Goal: Book appointment/travel/reservation

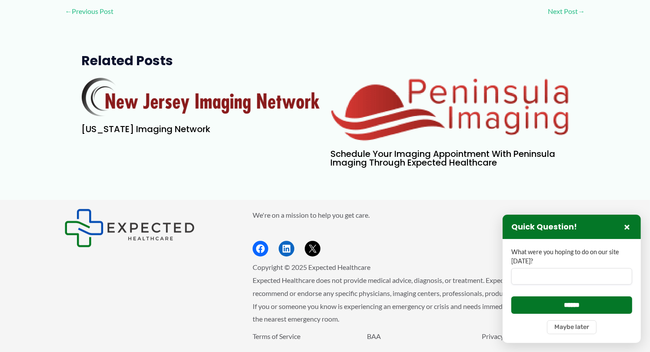
scroll to position [2458, 0]
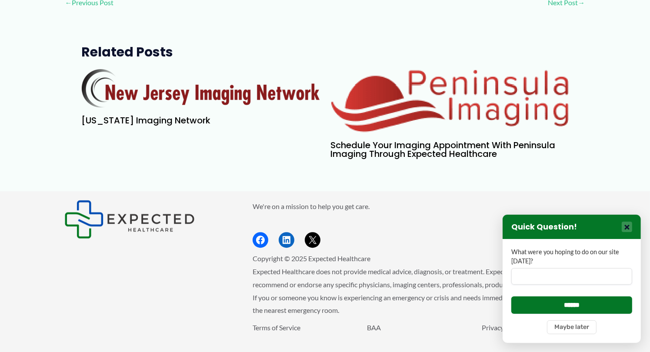
click at [630, 228] on button "×" at bounding box center [627, 227] width 10 height 10
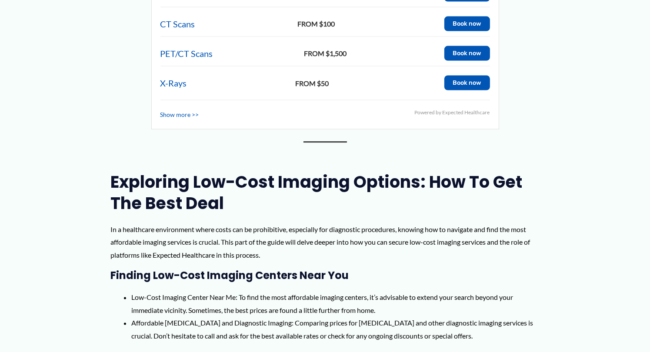
scroll to position [1327, 0]
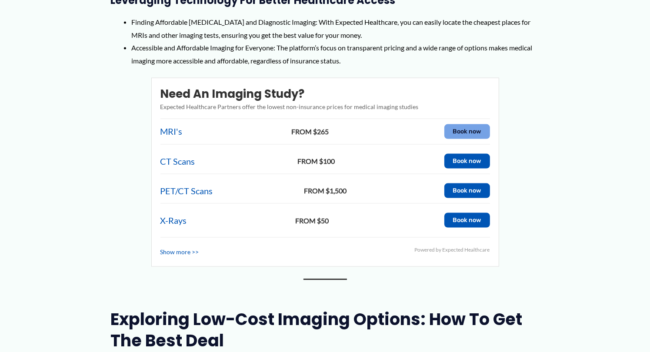
click at [472, 124] on button "Book now" at bounding box center [468, 131] width 46 height 15
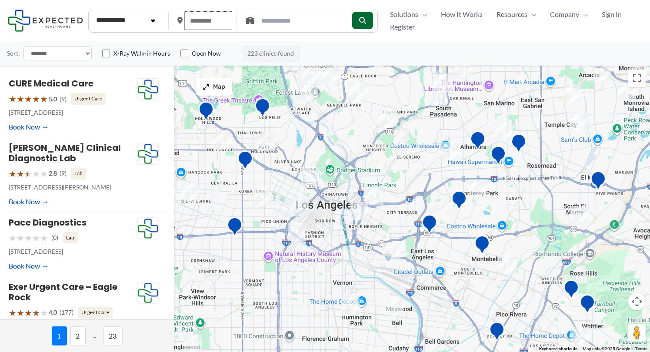
click at [208, 23] on input "text" at bounding box center [208, 20] width 48 height 19
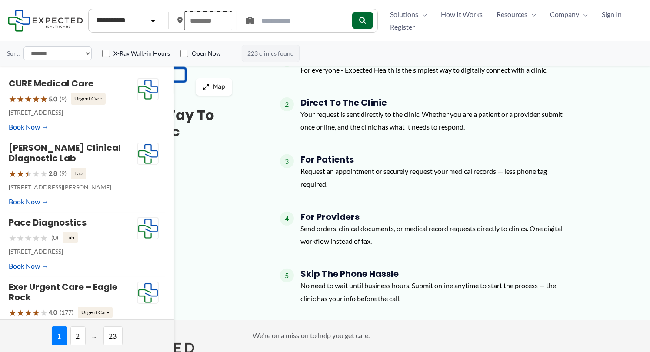
click at [208, 23] on input "text" at bounding box center [208, 20] width 48 height 19
type input "*****"
click at [366, 19] on icon "submit" at bounding box center [362, 20] width 7 height 7
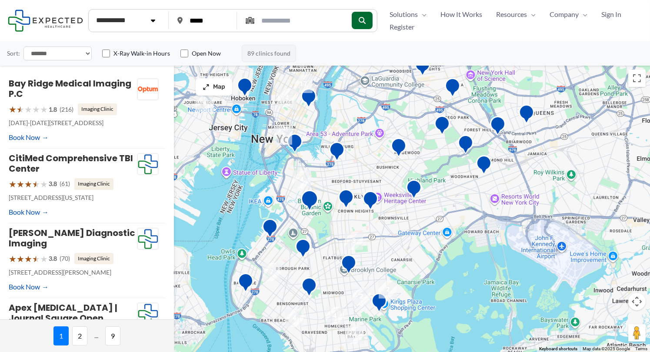
click at [308, 198] on img "Outpatient Radiology Imaging Center | New York Methodist Hospital" at bounding box center [310, 202] width 24 height 31
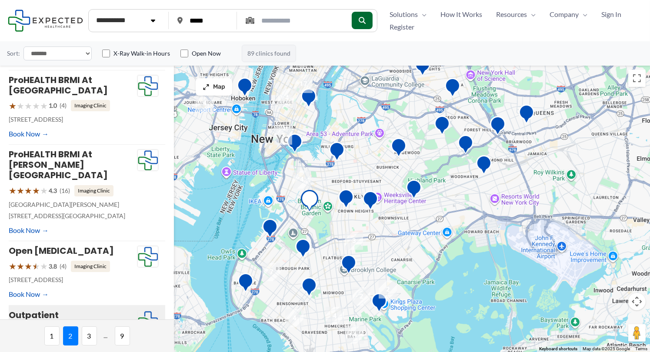
scroll to position [276, 0]
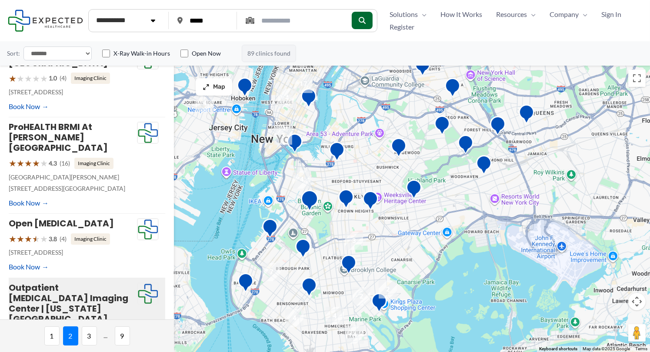
click at [300, 180] on img "4" at bounding box center [301, 179] width 25 height 25
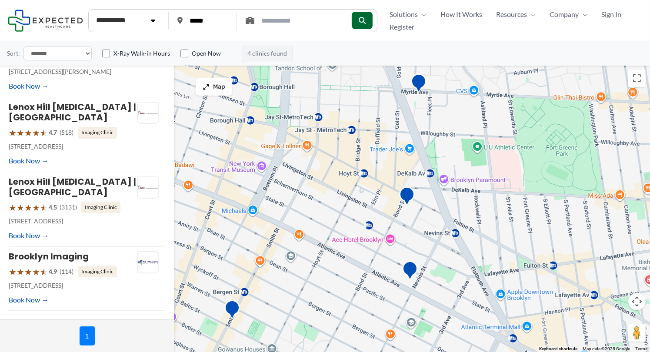
scroll to position [0, 0]
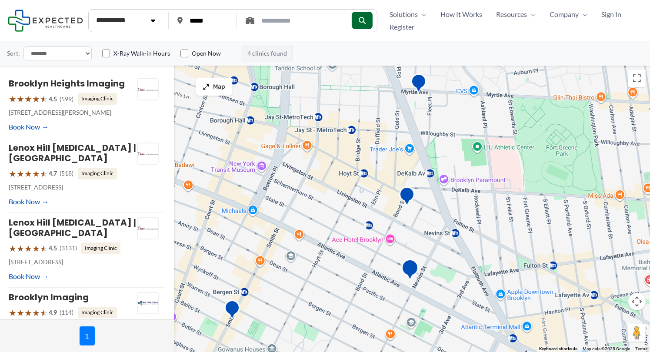
click at [411, 270] on img "Lenox Hill Radiology | Downtown" at bounding box center [410, 271] width 24 height 31
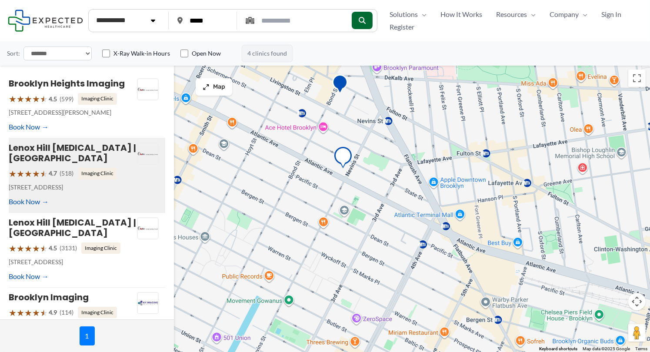
drag, startPoint x: 382, startPoint y: 298, endPoint x: 313, endPoint y: 181, distance: 136.1
click at [313, 181] on div at bounding box center [325, 208] width 650 height 287
click at [346, 157] on img "Lenox Hill Radiology | Downtown" at bounding box center [343, 159] width 24 height 31
click at [131, 202] on div "Lenox Hill Radiology | Downtown ★ ★ ★ ★ ★ 4.7 (518) Imaging Clinic 447 Atlantic…" at bounding box center [87, 175] width 157 height 75
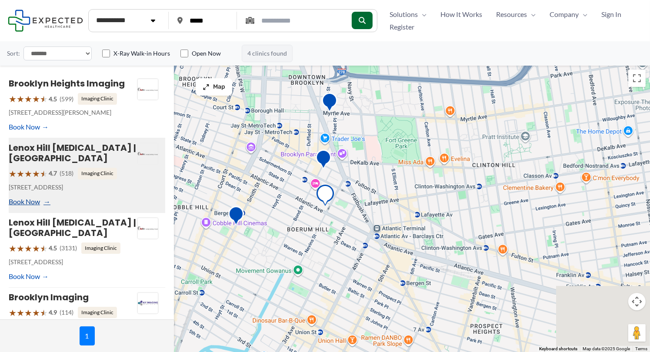
click at [40, 202] on link "Book Now" at bounding box center [29, 201] width 40 height 13
type input "**********"
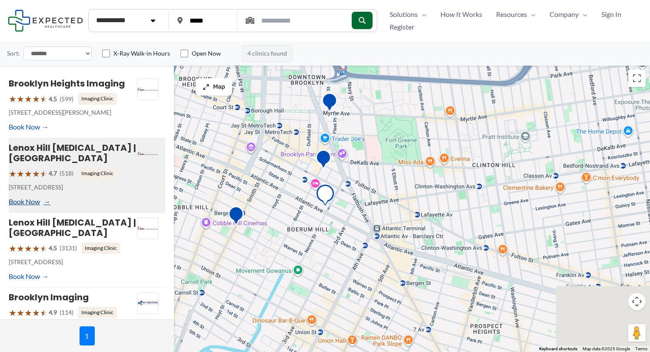
type input "**********"
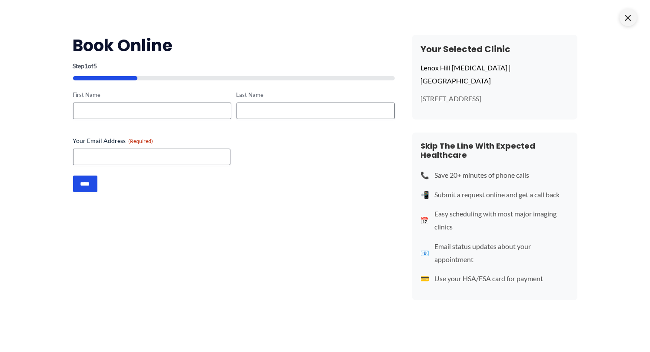
scroll to position [308, 0]
